Goal: Task Accomplishment & Management: Manage account settings

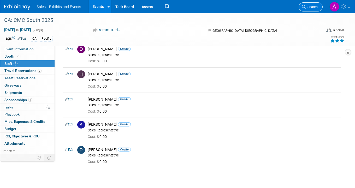
click at [313, 5] on span "Search" at bounding box center [312, 7] width 12 height 4
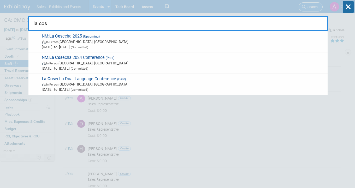
type input "la cose"
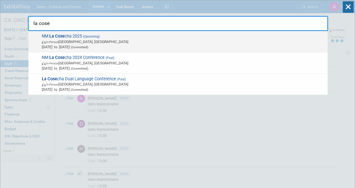
click at [174, 38] on span "NM: La Cose cha 2025 (Upcoming) In-Person [GEOGRAPHIC_DATA], [GEOGRAPHIC_DATA] …" at bounding box center [182, 42] width 285 height 16
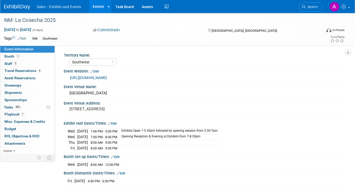
select select "Southwest"
click at [30, 55] on link "Booth" at bounding box center [27, 56] width 54 height 7
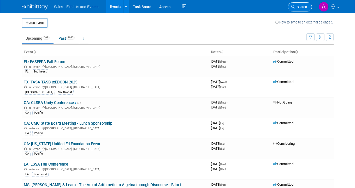
click at [304, 6] on span "Search" at bounding box center [301, 7] width 12 height 4
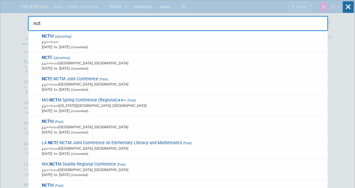
type input "nctm"
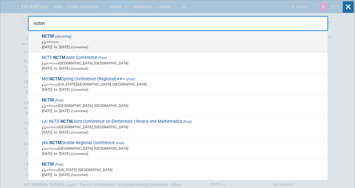
click at [131, 37] on span "NCTM (Upcoming) In-Person Oct 15, 2025 to Oct 18, 2025 (Committed)" at bounding box center [182, 42] width 285 height 16
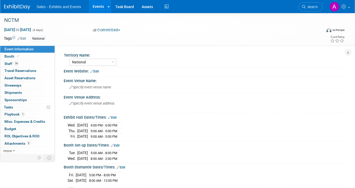
select select "National"
click at [19, 141] on link "5 Attachments 5" at bounding box center [27, 143] width 54 height 7
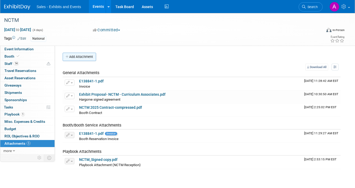
click at [87, 54] on button "Add Attachment" at bounding box center [79, 57] width 33 height 8
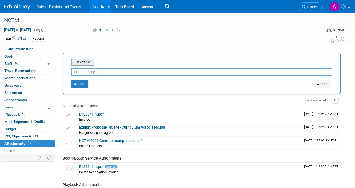
click at [89, 63] on input "file" at bounding box center [63, 62] width 62 height 6
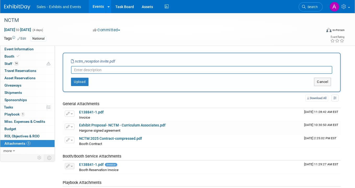
click at [119, 70] on input "text" at bounding box center [202, 70] width 262 height 8
type input "Reception Invite"
click at [81, 80] on button "Upload" at bounding box center [80, 82] width 18 height 8
